Goal: Check status

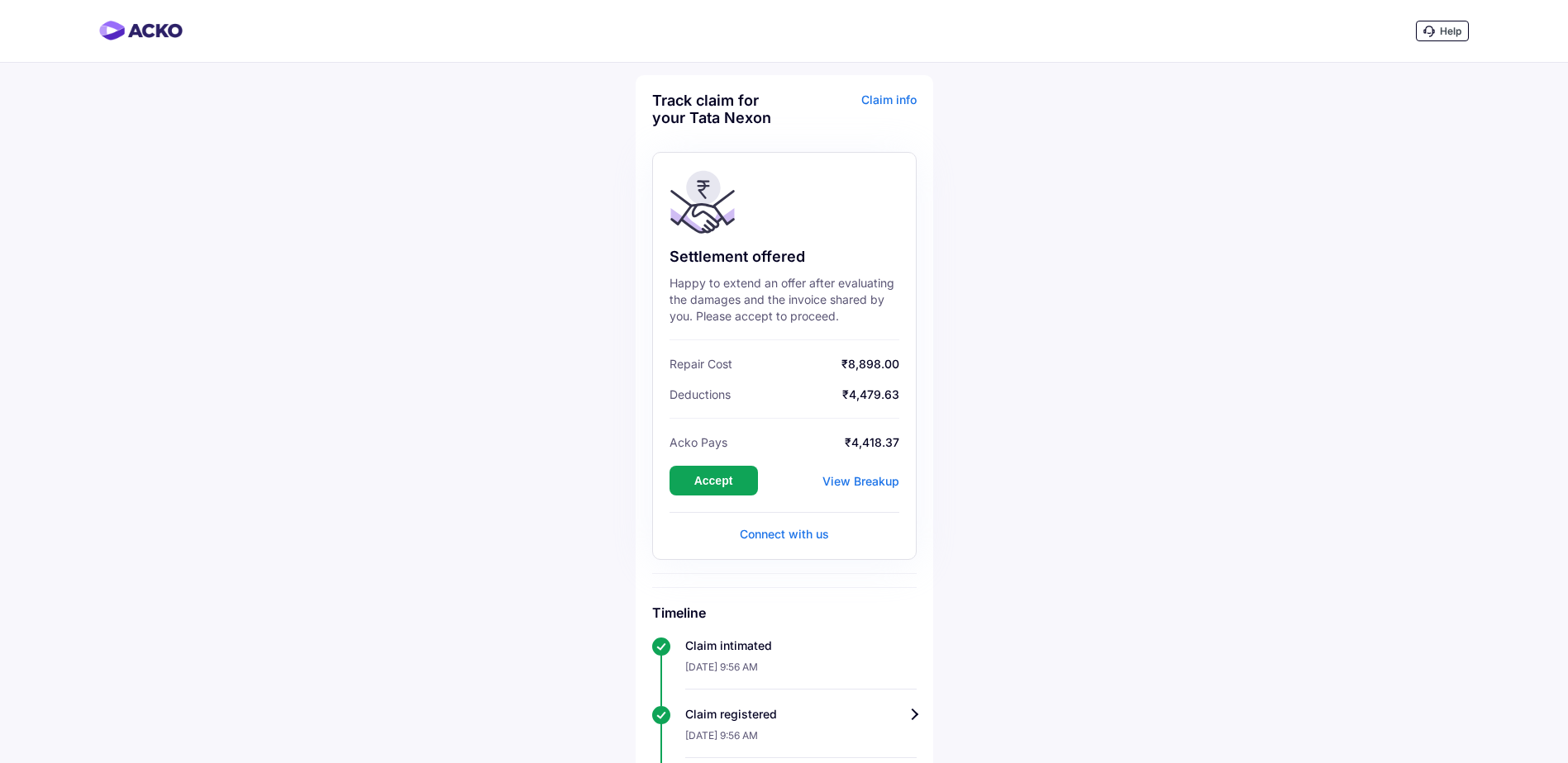
click at [886, 476] on div "View Breakup" at bounding box center [861, 481] width 77 height 14
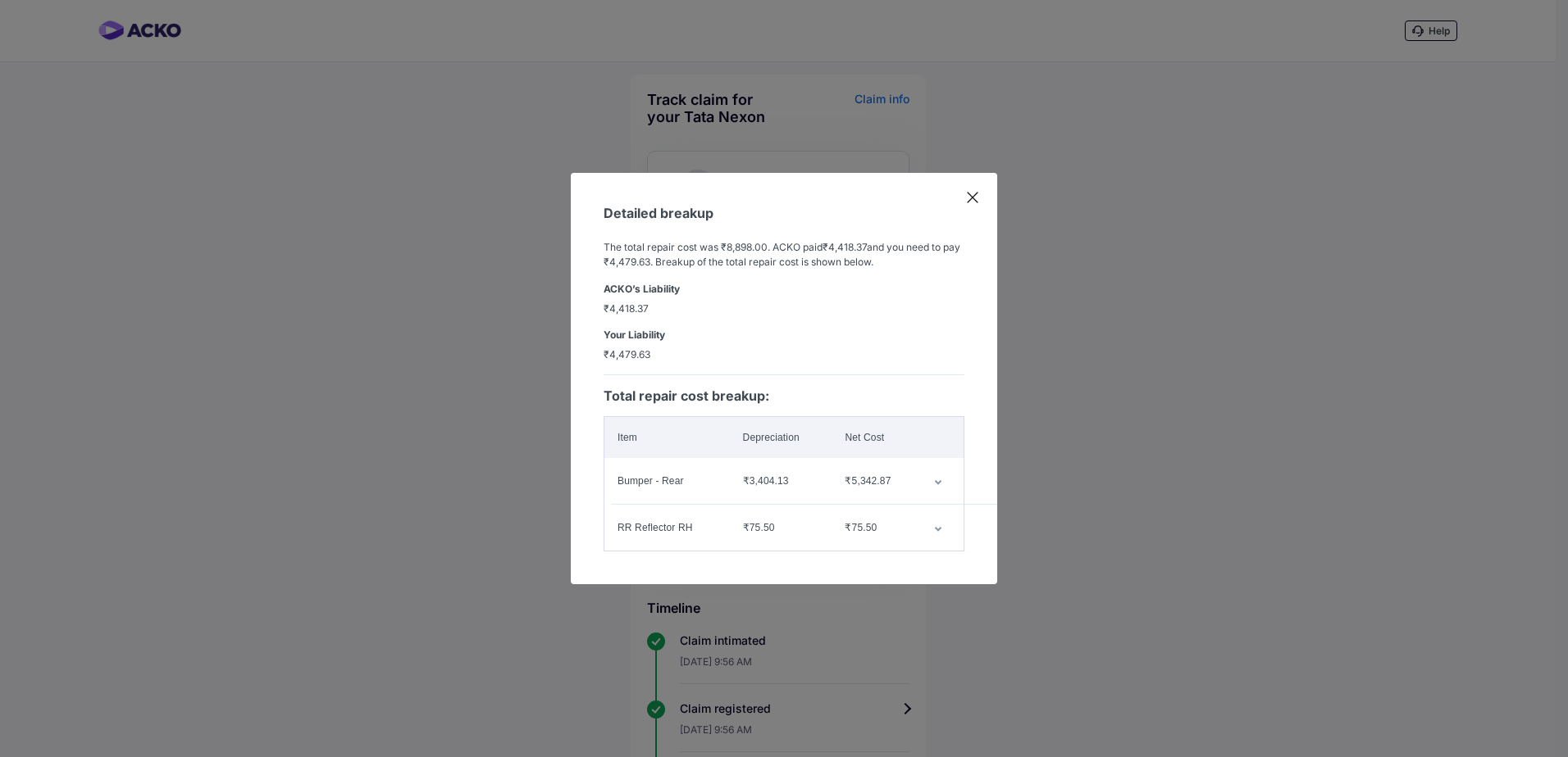
click at [940, 481] on icon "customized table" at bounding box center [938, 483] width 8 height 5
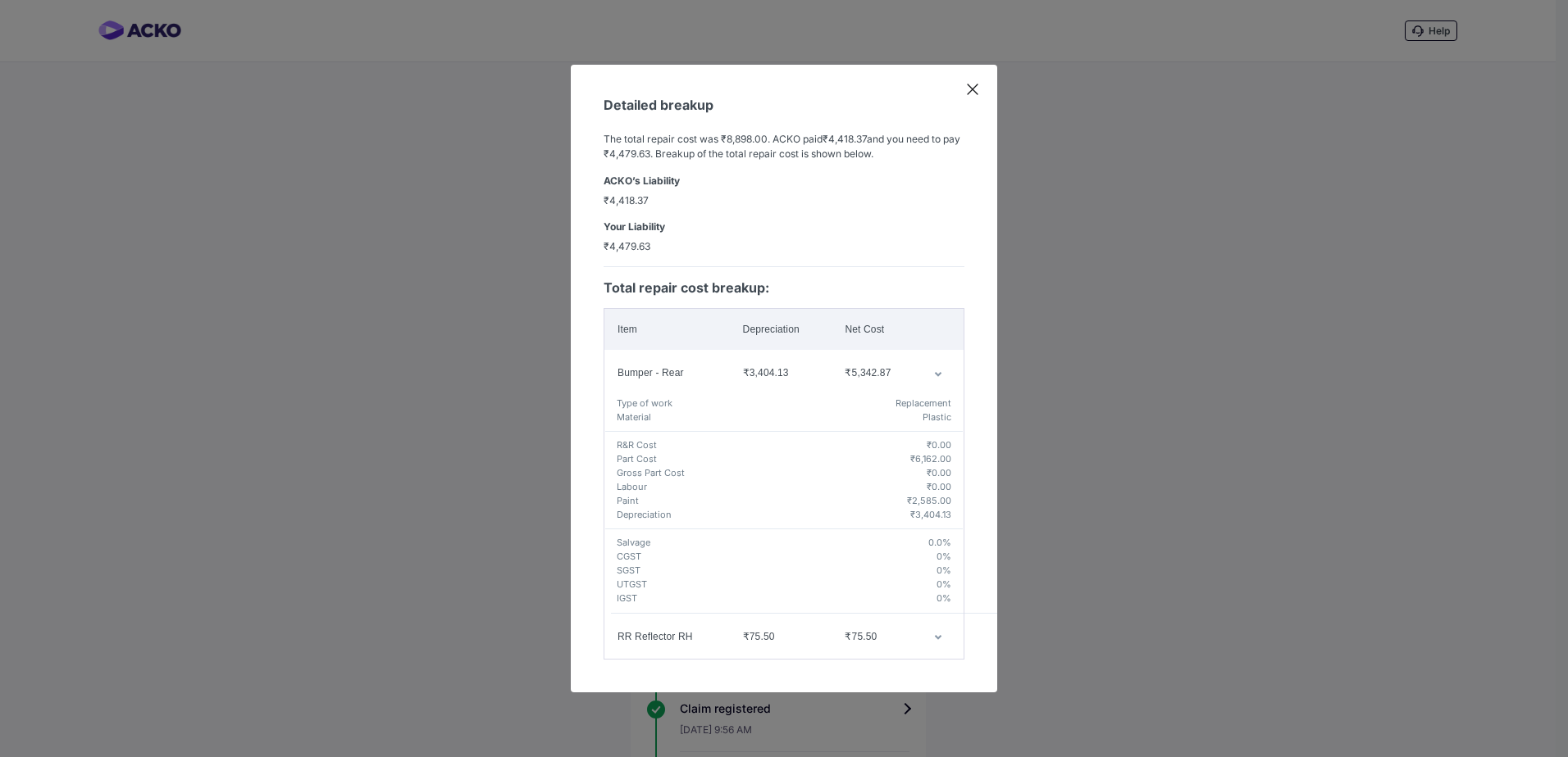
click at [970, 81] on icon at bounding box center [972, 89] width 16 height 16
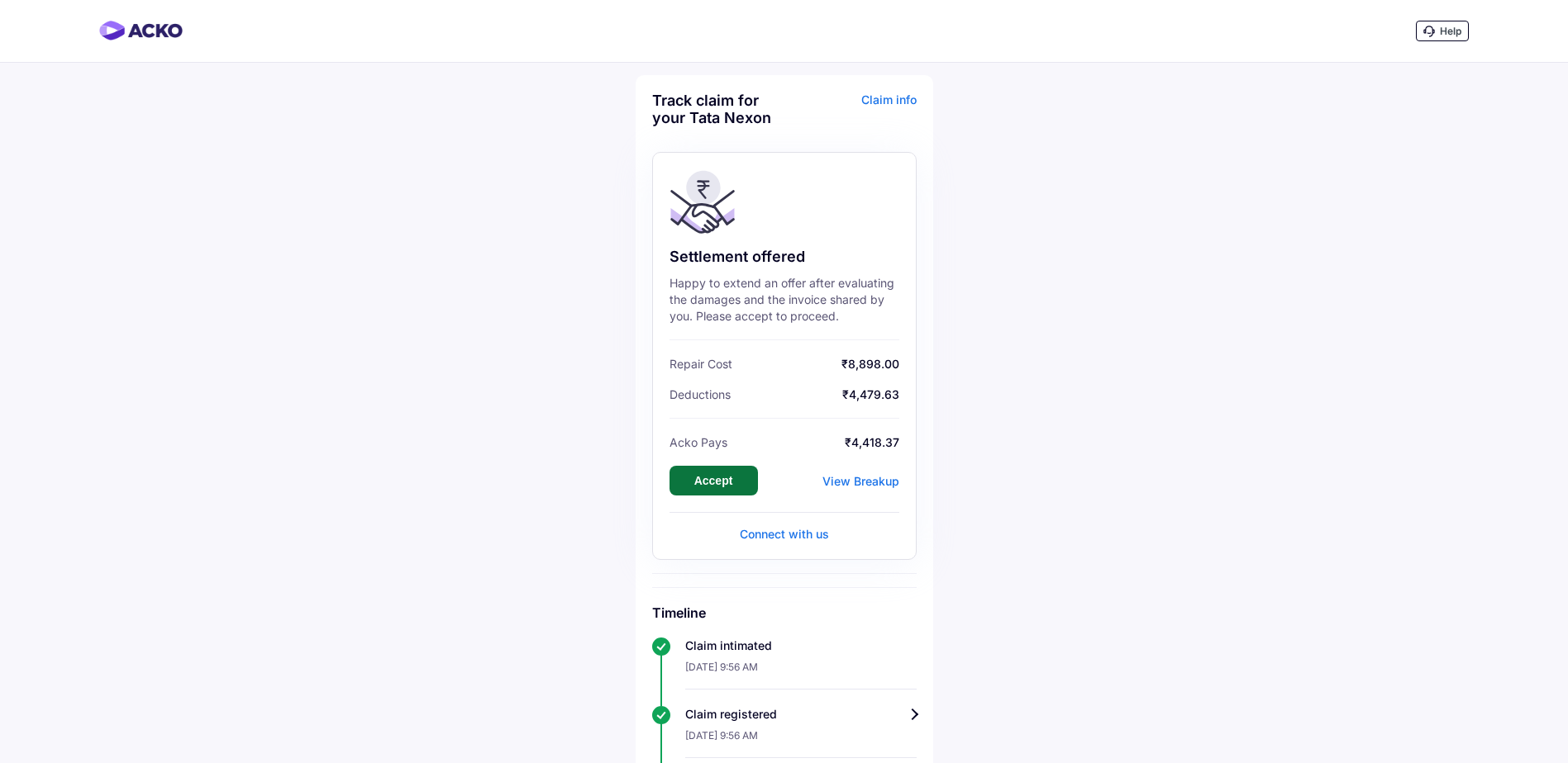
click at [694, 485] on button "Accept" at bounding box center [714, 481] width 89 height 30
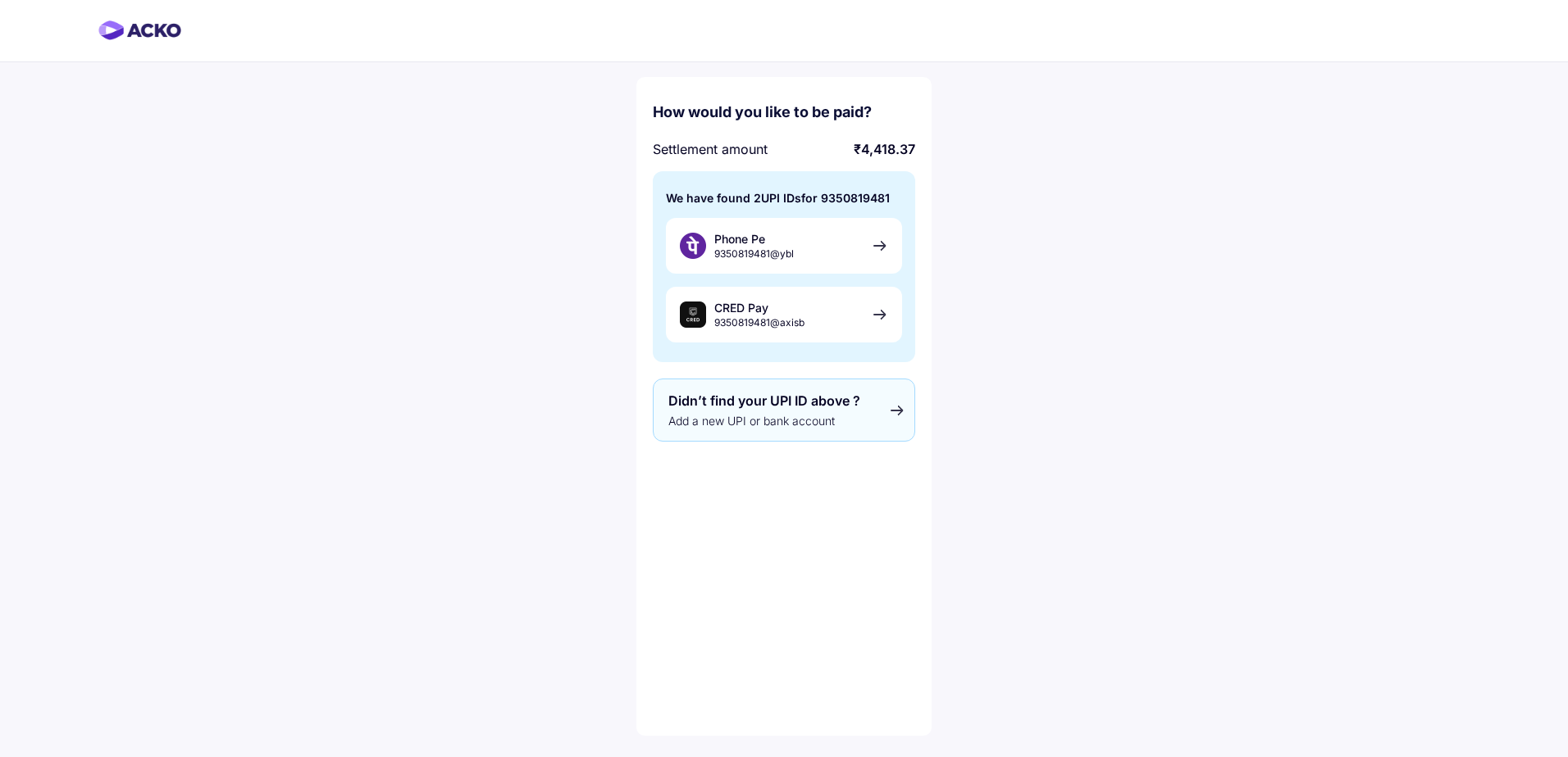
click at [881, 404] on div "Didn’t find your UPI ID above ? Add a new UPI or bank account" at bounding box center [784, 410] width 262 height 63
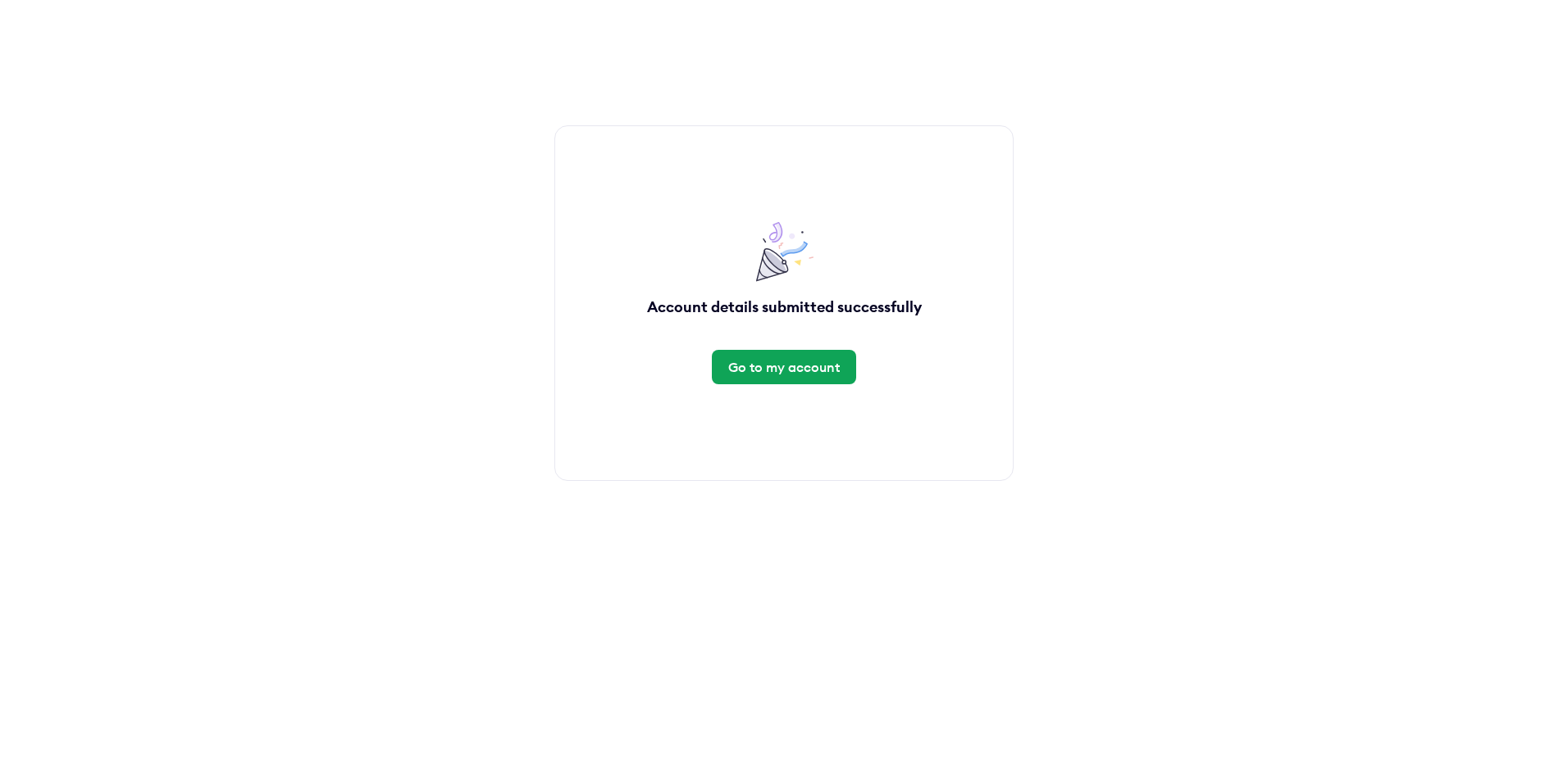
click at [795, 364] on div "Go to my account" at bounding box center [783, 367] width 111 height 18
